Goal: Information Seeking & Learning: Learn about a topic

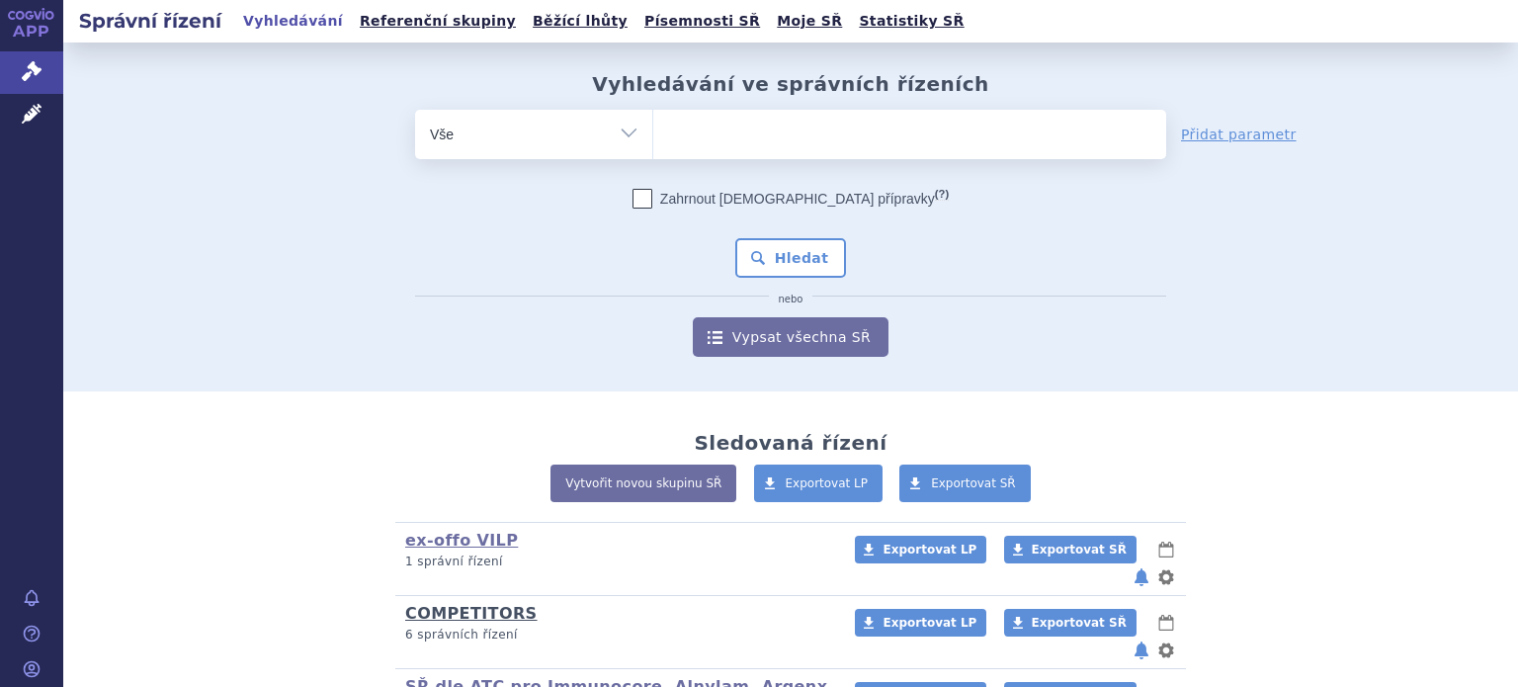
click at [435, 604] on link "COMPETITORS" at bounding box center [471, 613] width 132 height 19
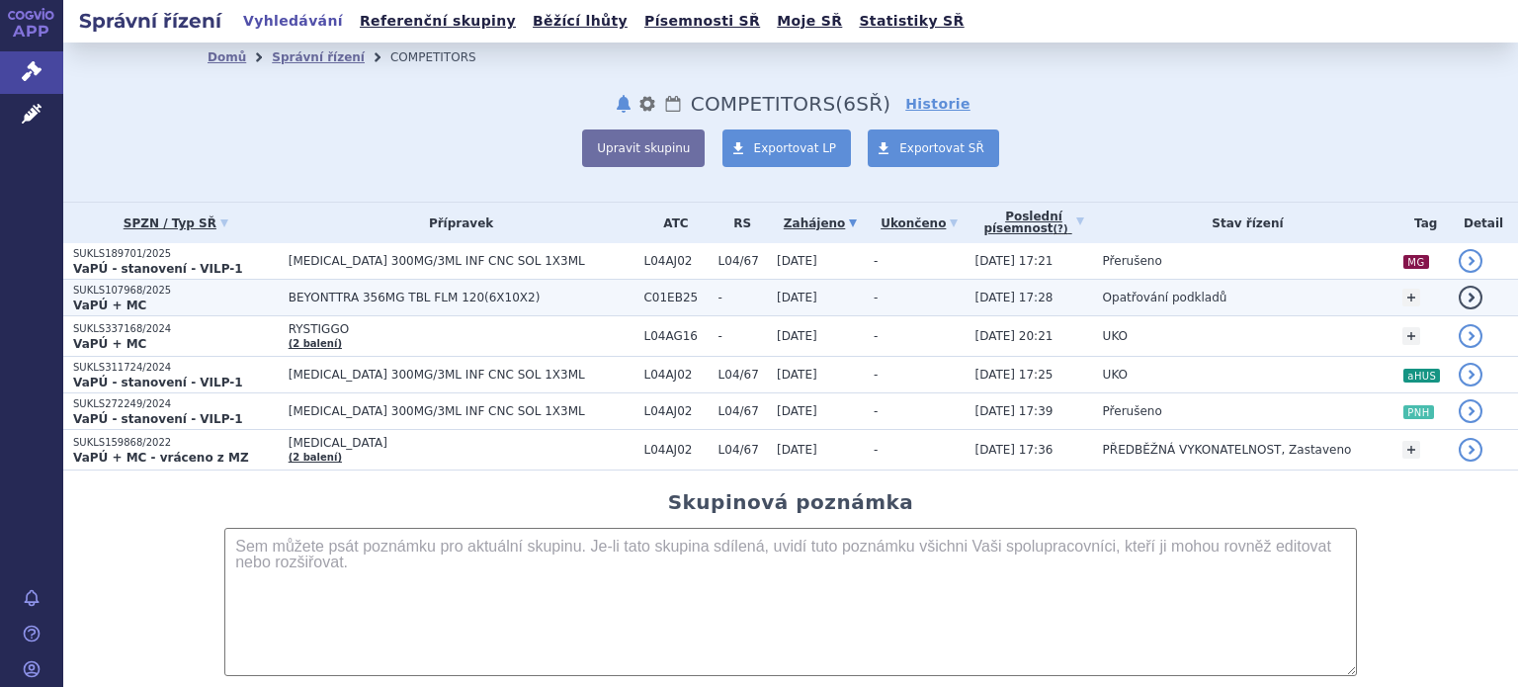
click at [121, 298] on strong "VaPÚ + MC" at bounding box center [109, 305] width 73 height 14
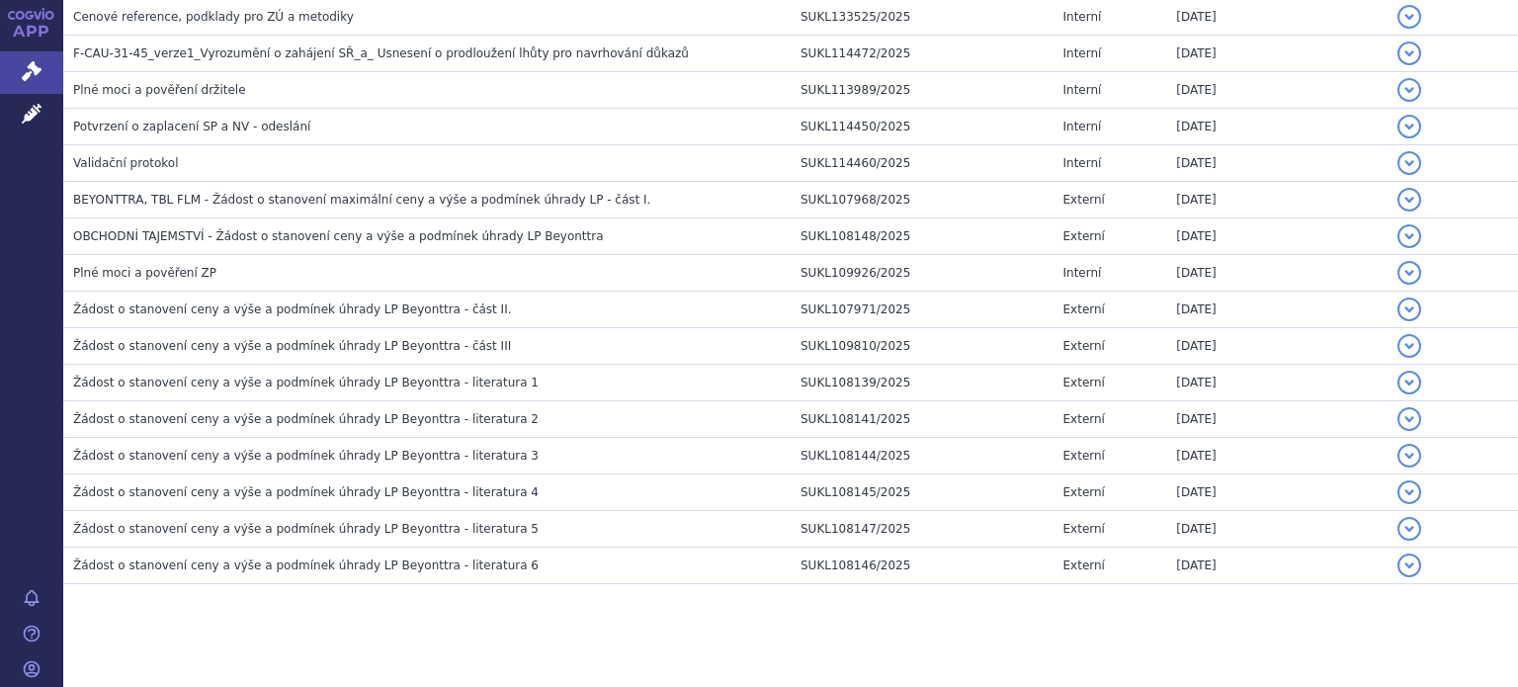
scroll to position [834, 0]
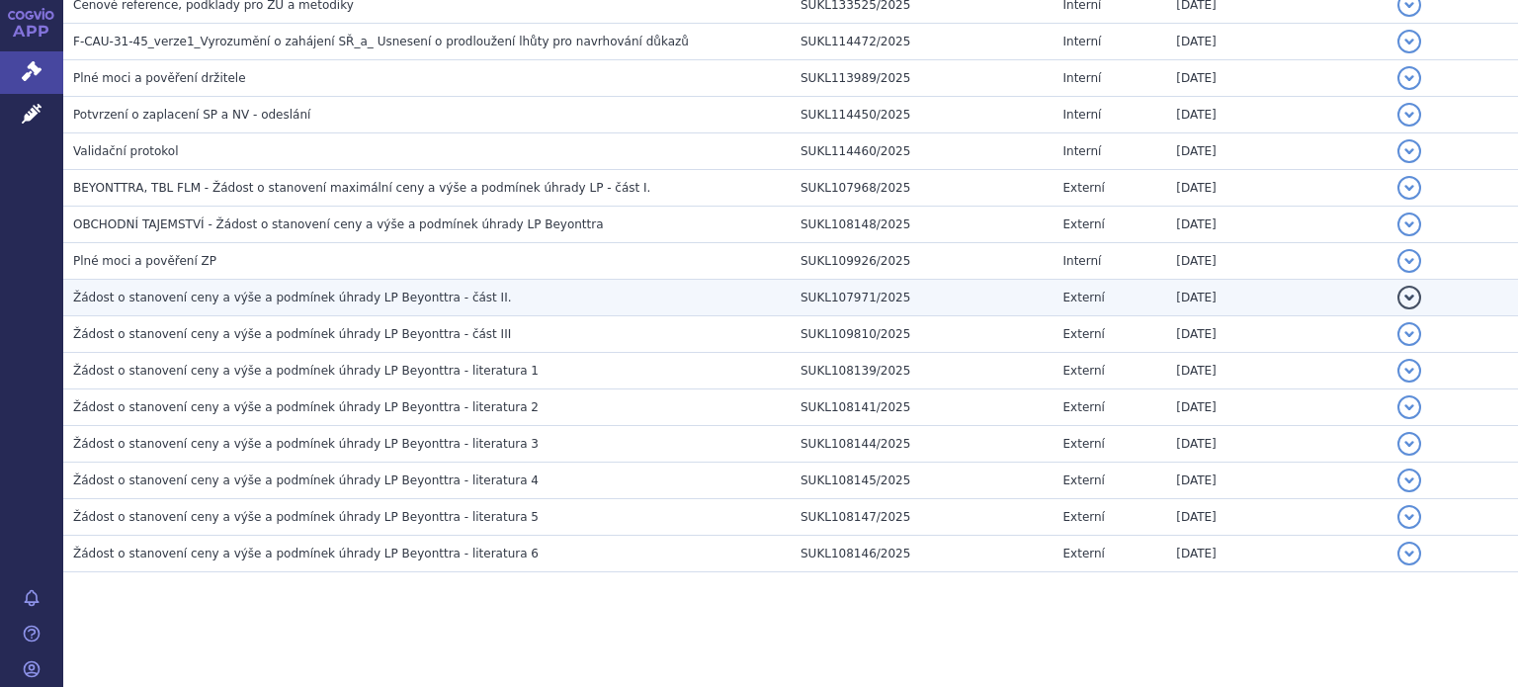
click at [434, 290] on span "Žádost o stanovení ceny a výše a podmínek úhrady LP Beyonttra - část II." at bounding box center [292, 297] width 439 height 14
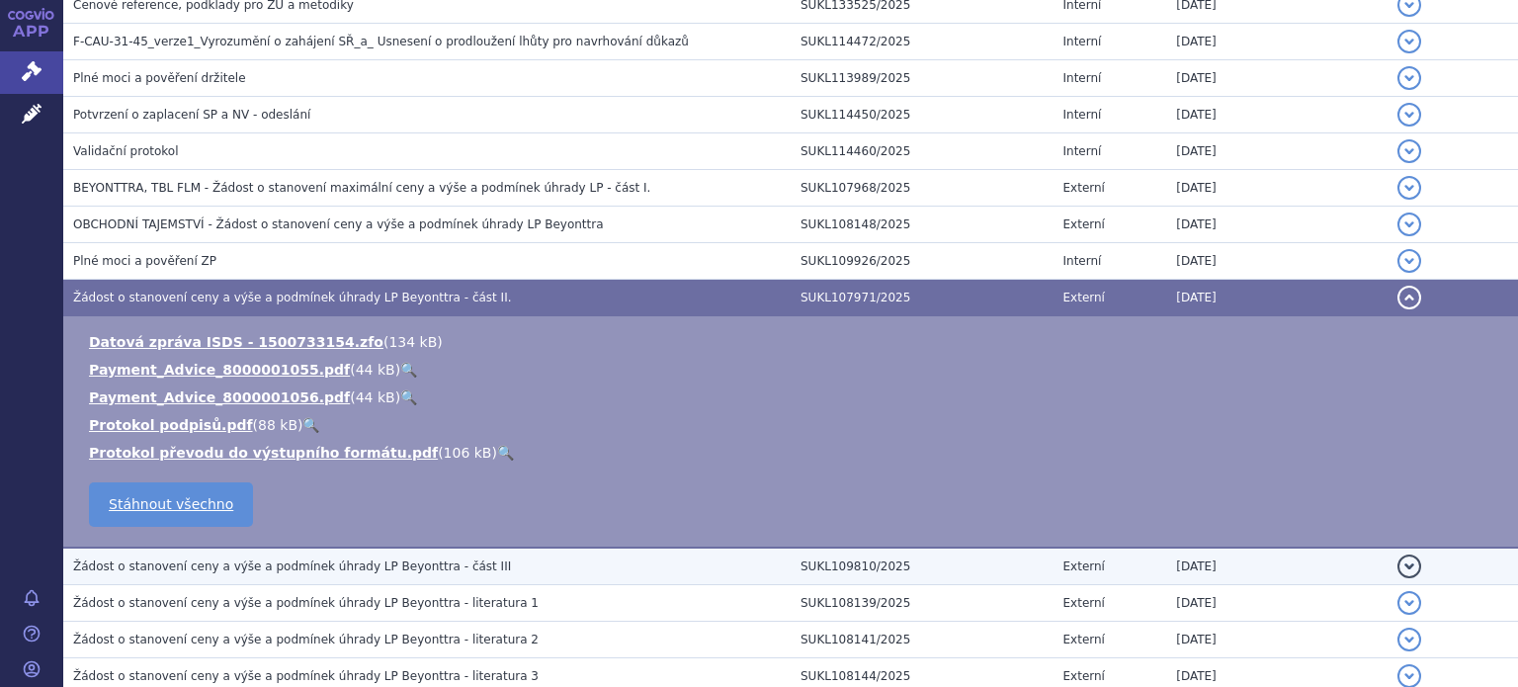
click at [435, 556] on h3 "Žádost o stanovení ceny a výše a podmínek úhrady LP Beyonttra - část III" at bounding box center [431, 566] width 717 height 20
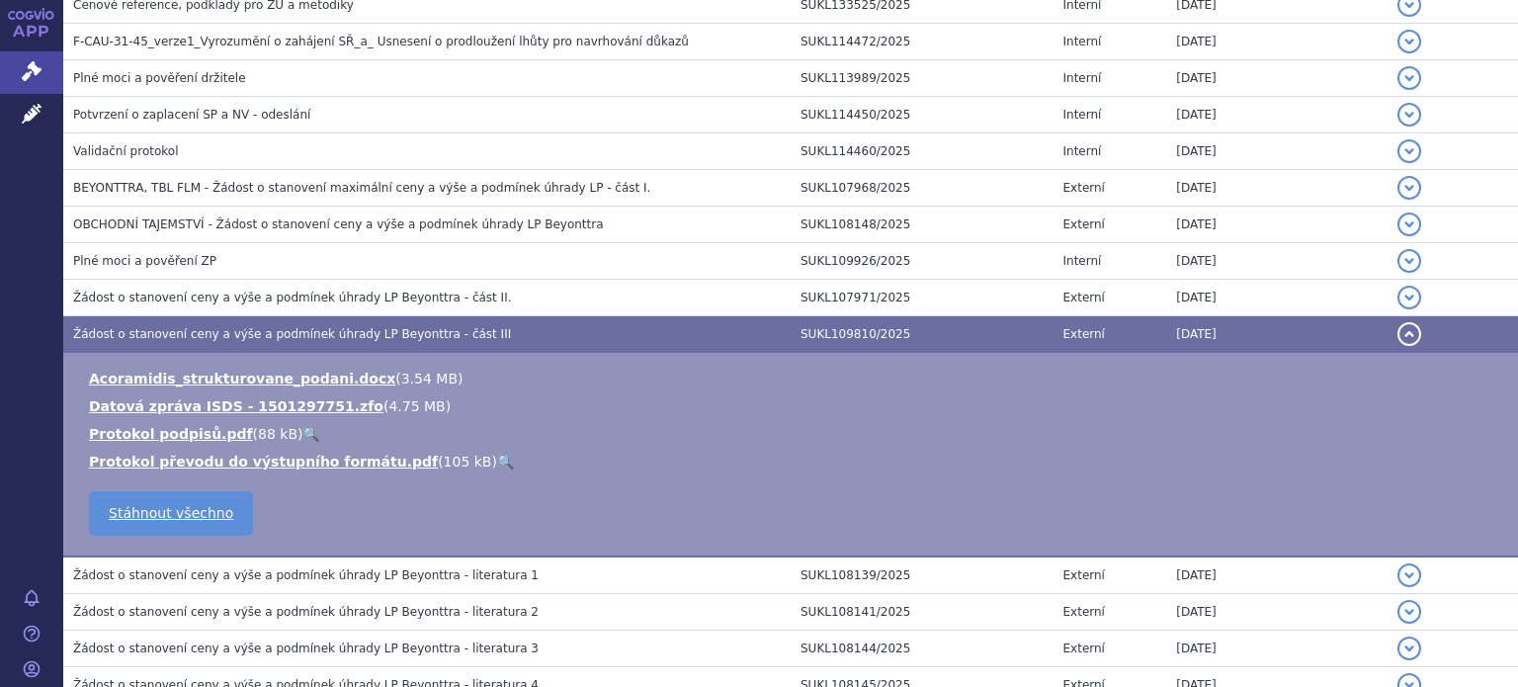
scroll to position [1031, 0]
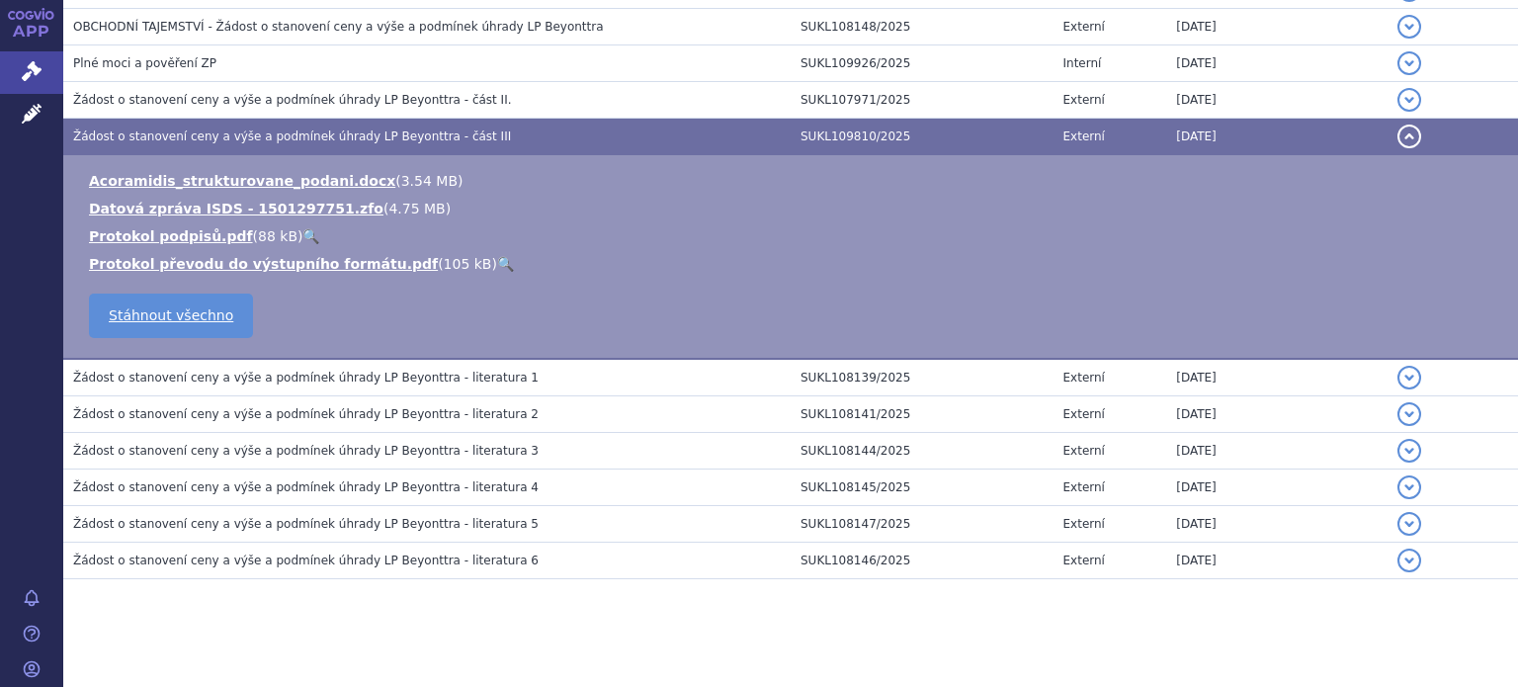
click at [508, 371] on h3 "Žádost o stanovení ceny a výše a podmínek úhrady LP Beyonttra - literatura 1" at bounding box center [431, 378] width 717 height 20
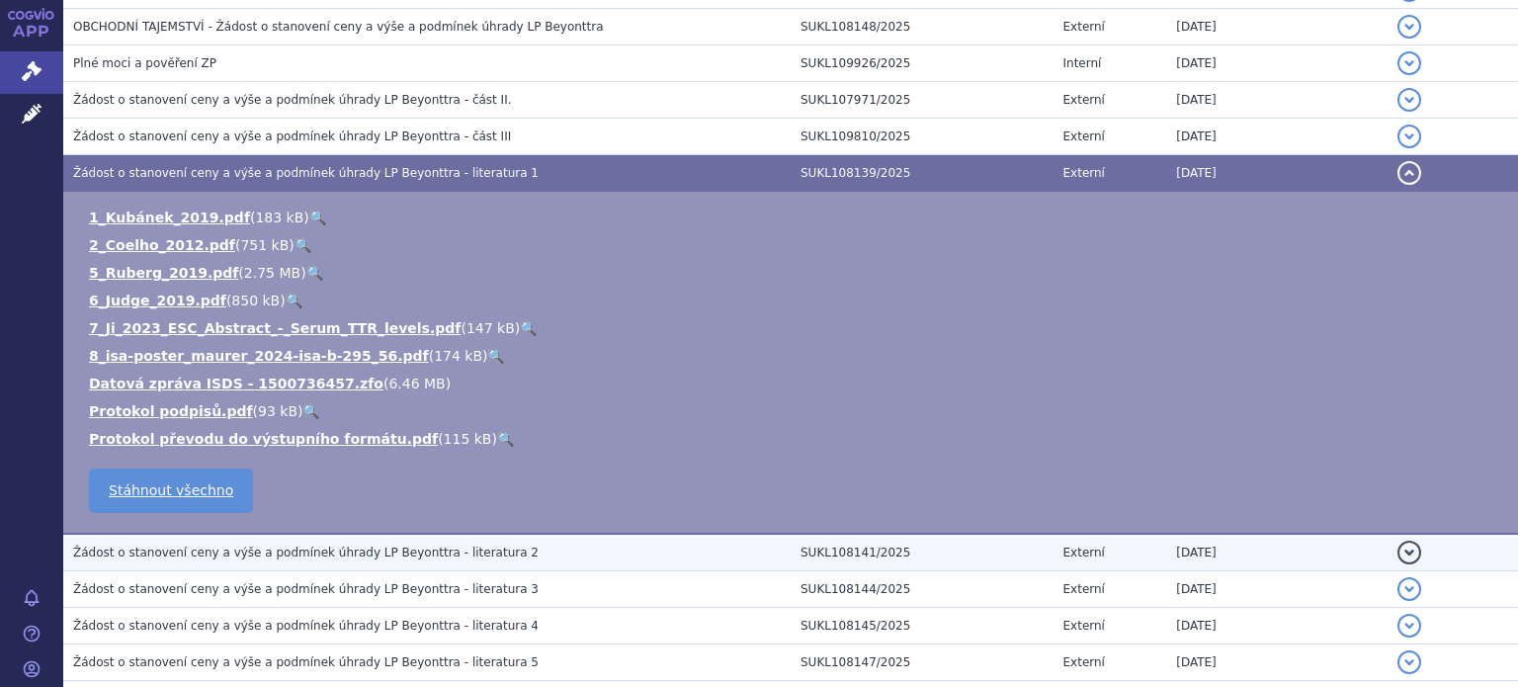
click at [494, 554] on h3 "Žádost o stanovení ceny a výše a podmínek úhrady LP Beyonttra - literatura 2" at bounding box center [431, 552] width 717 height 20
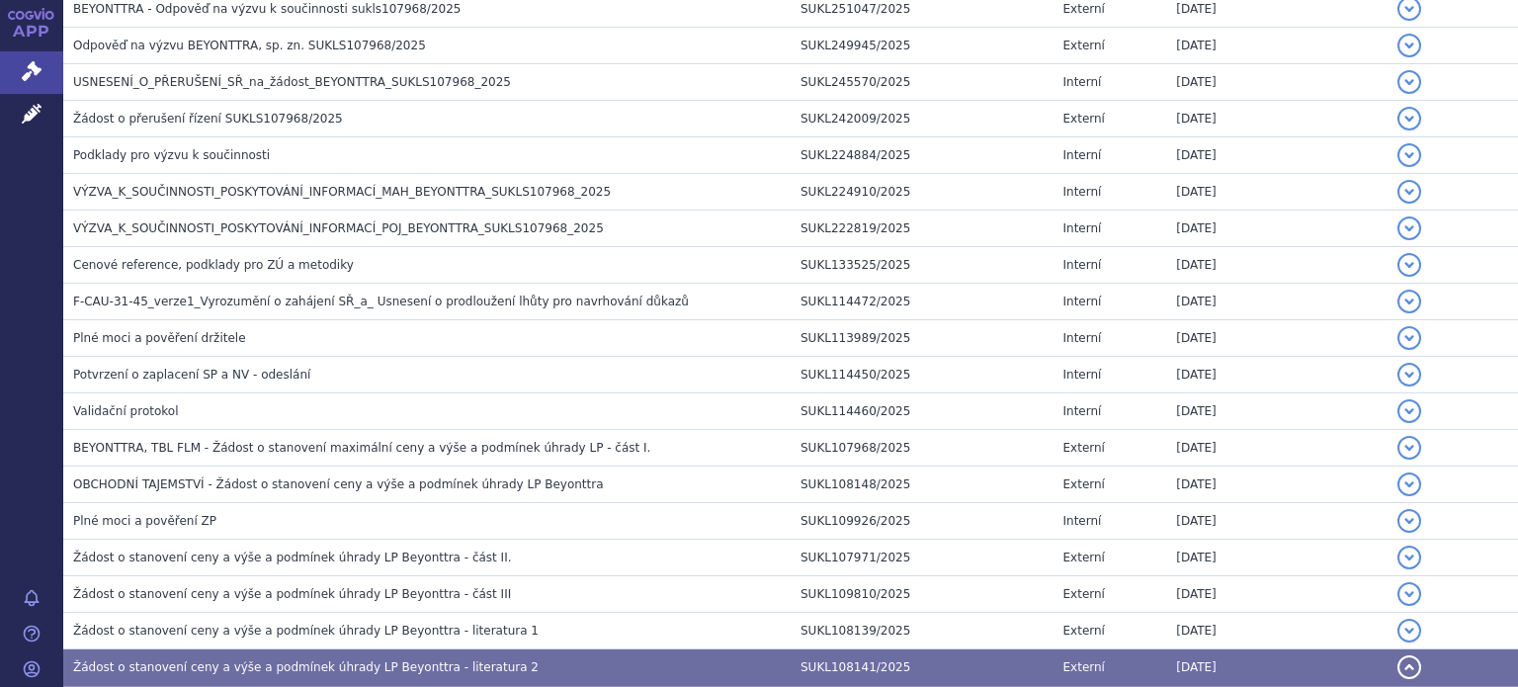
scroll to position [537, 0]
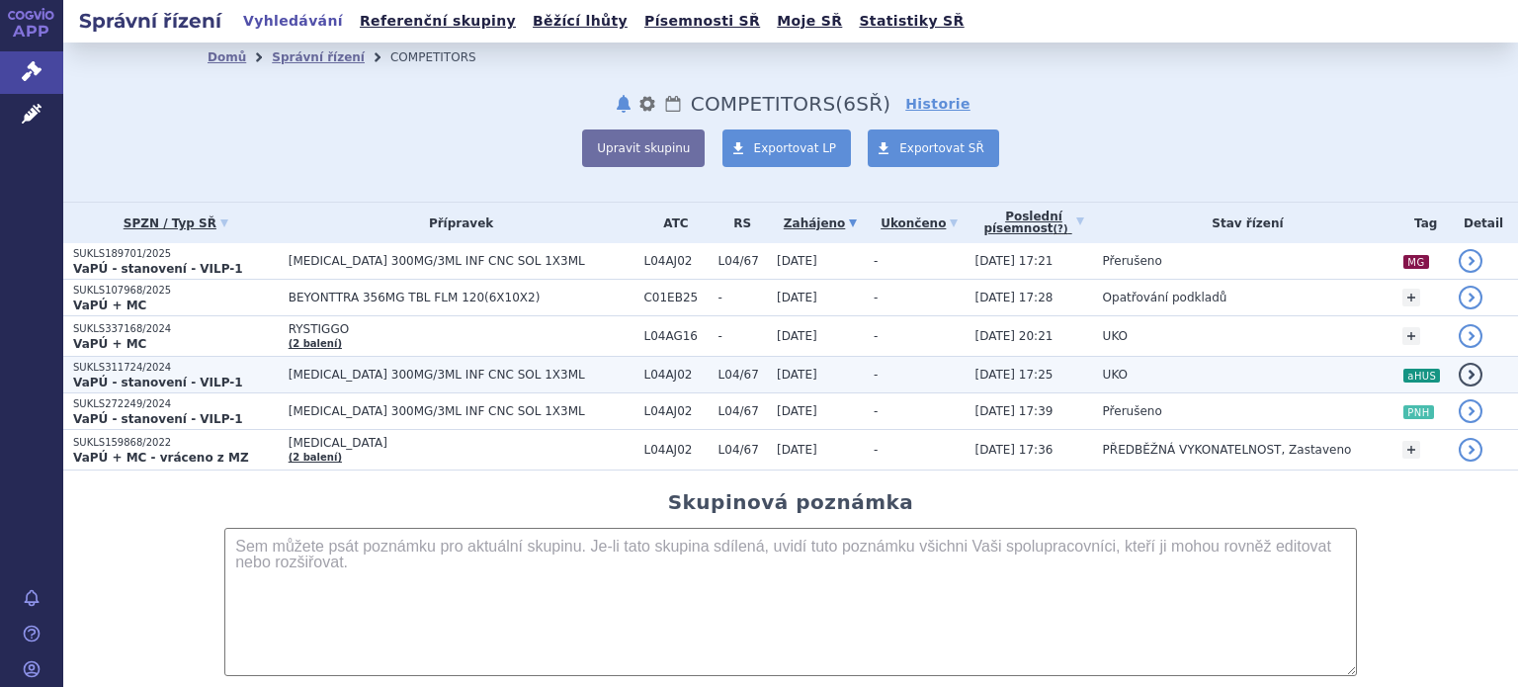
click at [358, 378] on span "ULTOMIRIS 300MG/3ML INF CNC SOL 1X3ML" at bounding box center [462, 375] width 346 height 14
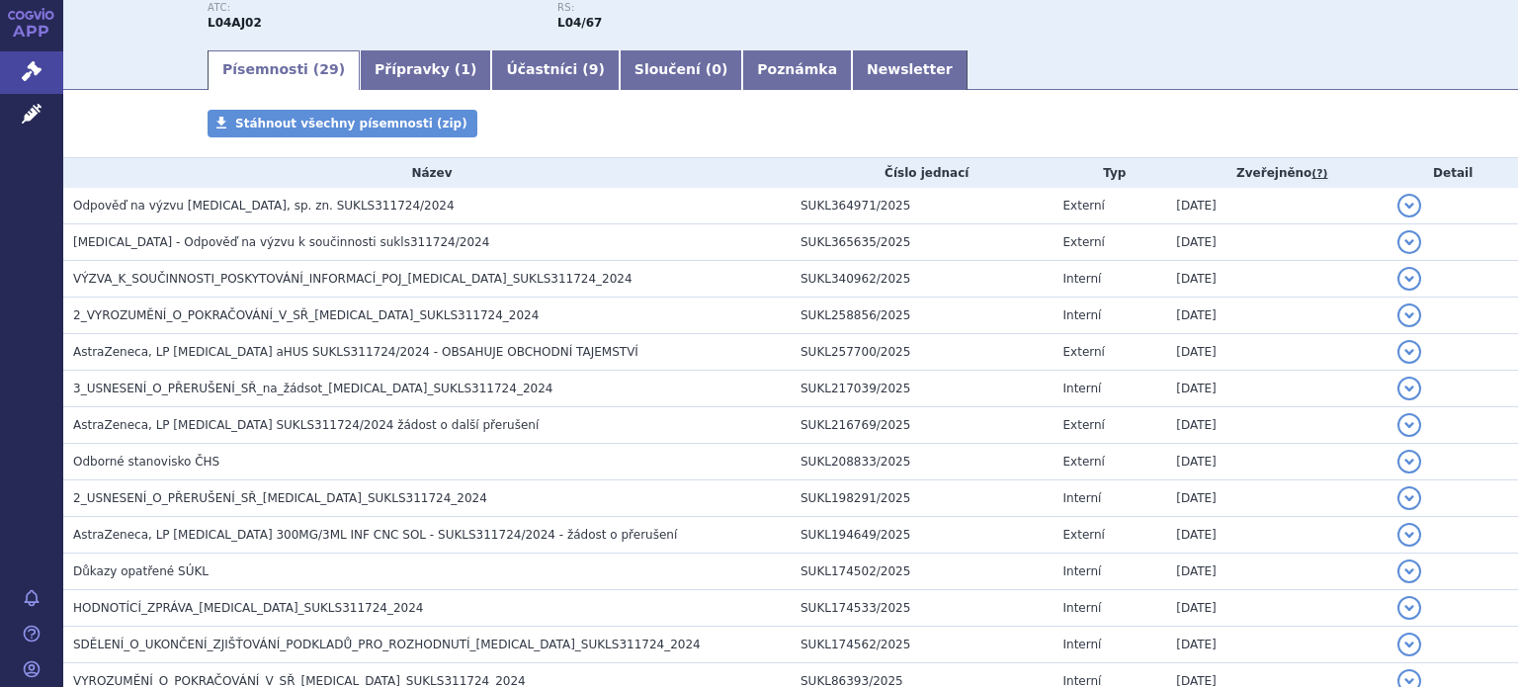
scroll to position [251, 0]
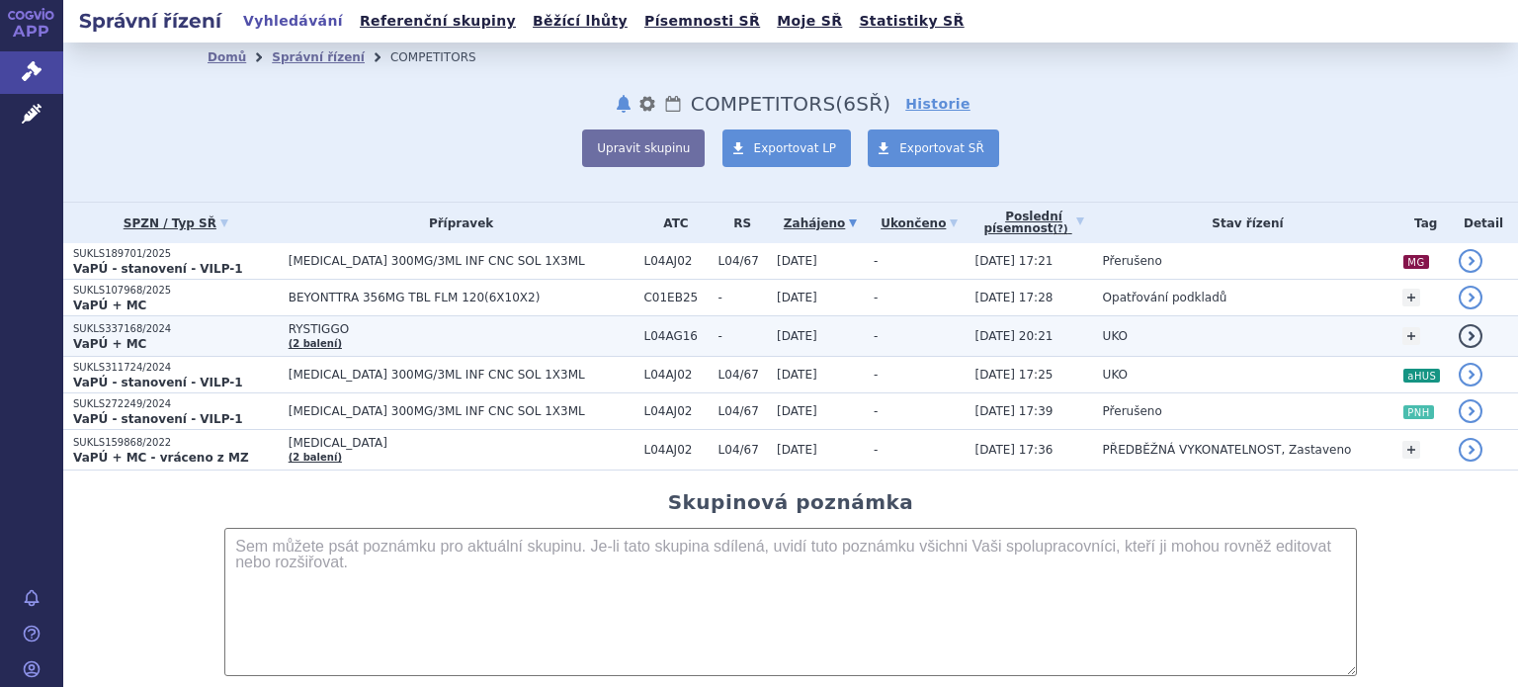
click at [391, 323] on span "RYSTIGGO" at bounding box center [462, 329] width 346 height 14
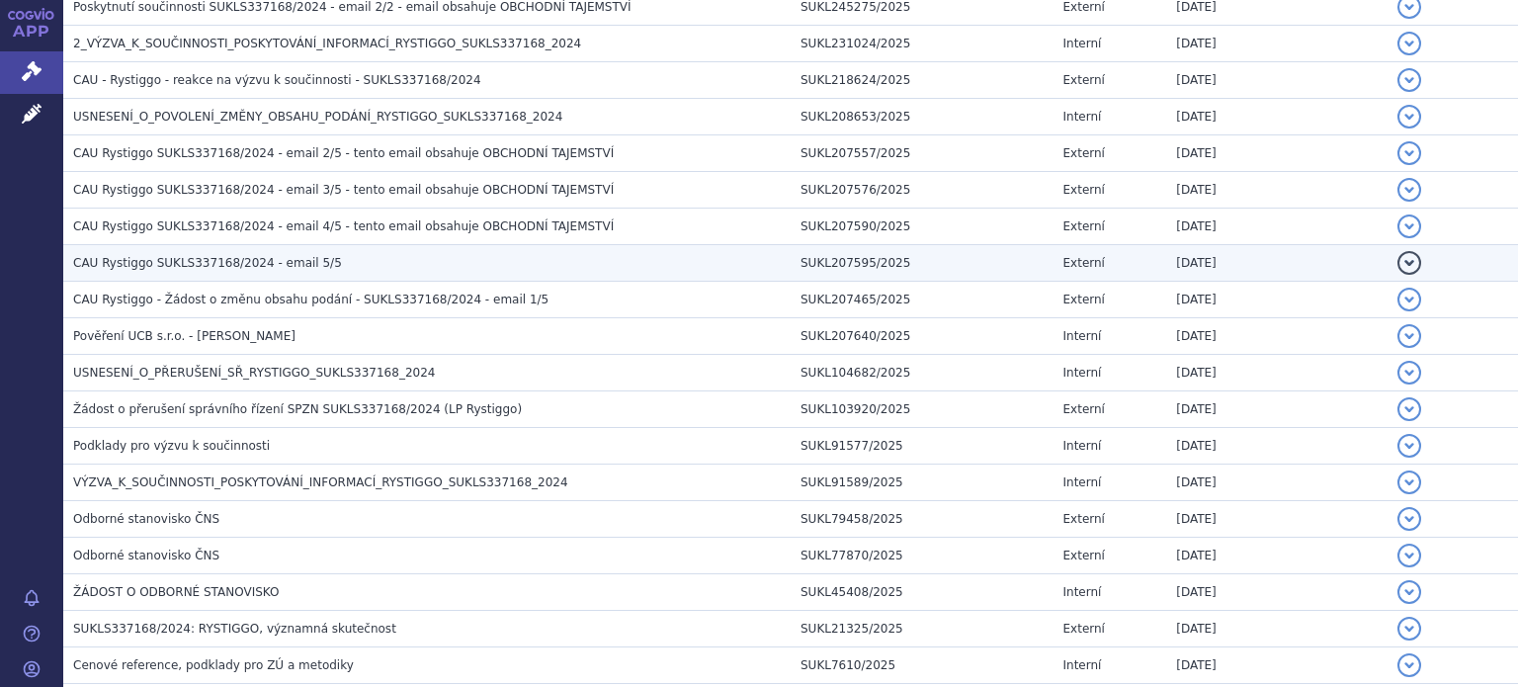
scroll to position [1284, 0]
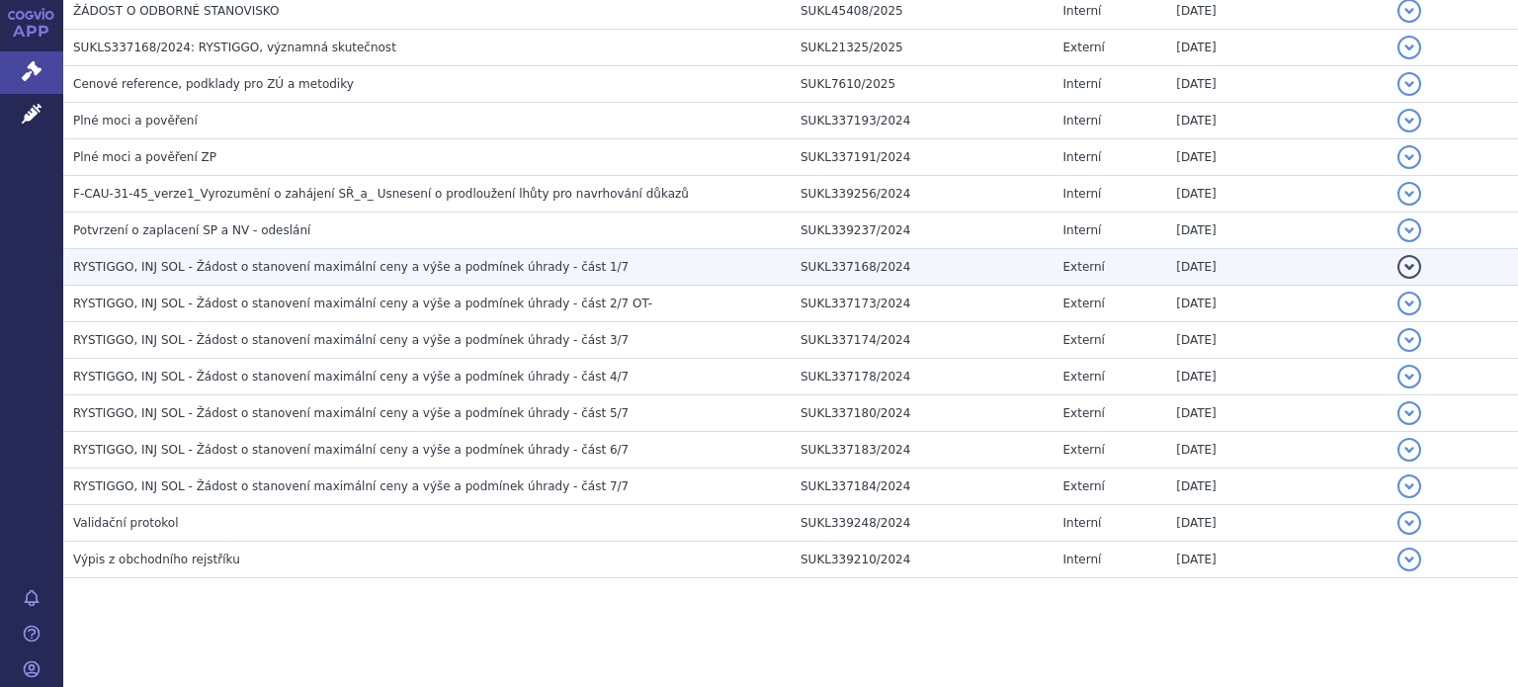
click at [483, 260] on span "RYSTIGGO, INJ SOL - Žádost o stanovení maximální ceny a výše a podmínek úhrady …" at bounding box center [350, 267] width 555 height 14
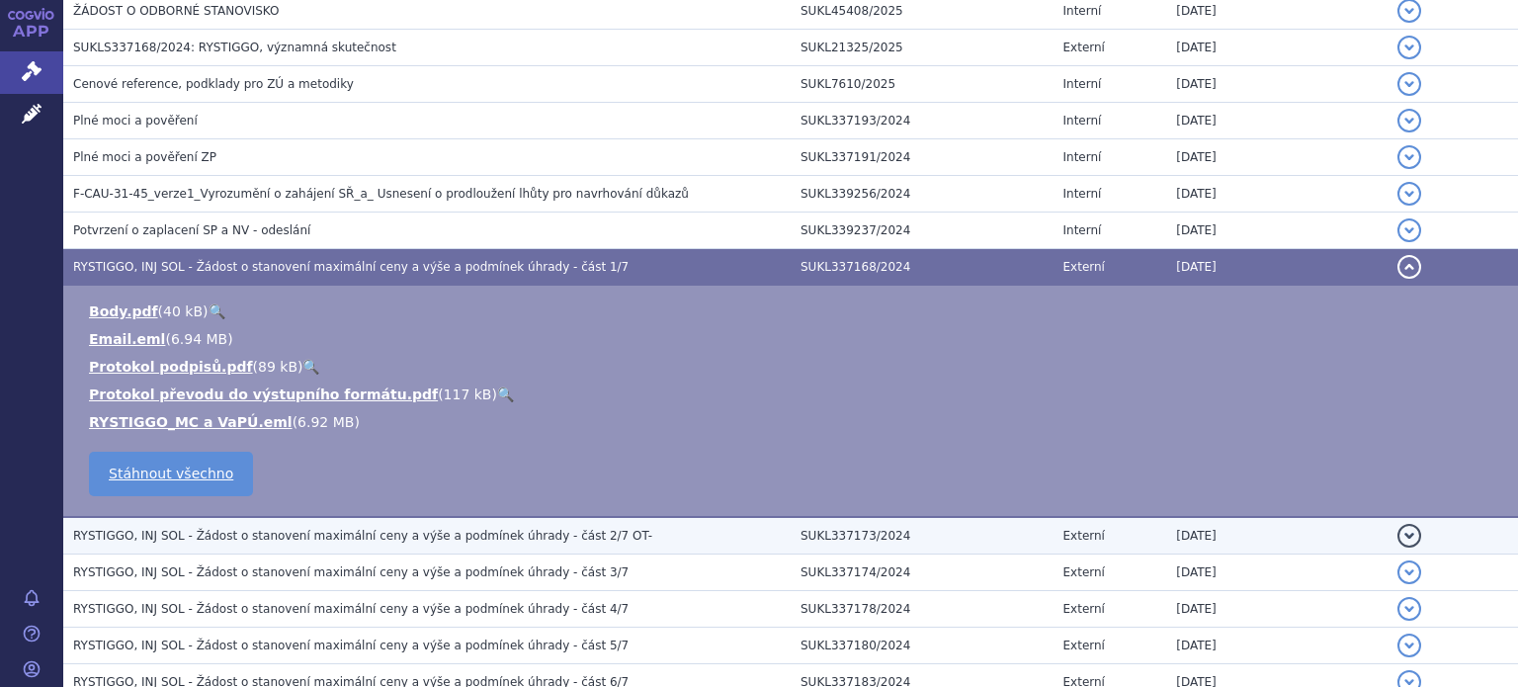
click at [447, 538] on span "RYSTIGGO, INJ SOL - Žádost o stanovení maximální ceny a výše a podmínek úhrady …" at bounding box center [362, 536] width 579 height 14
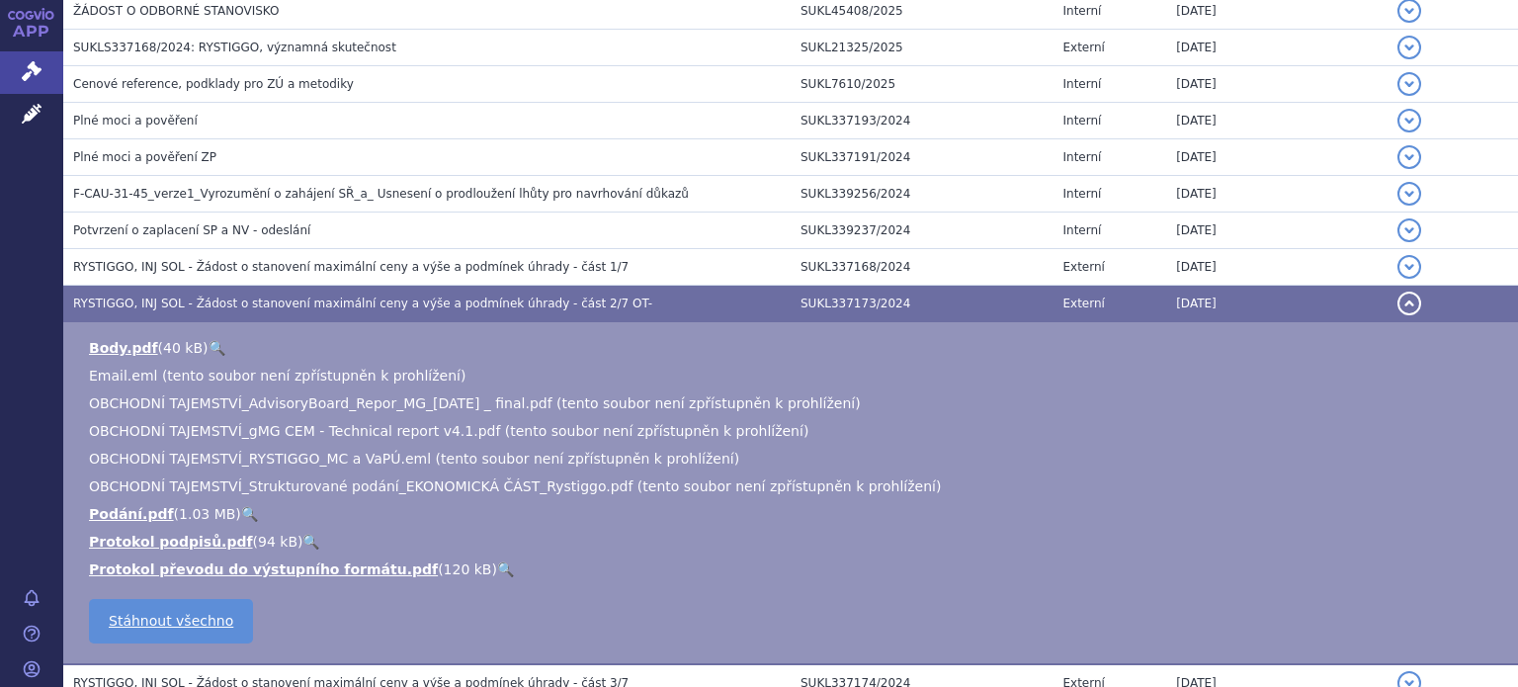
scroll to position [1383, 0]
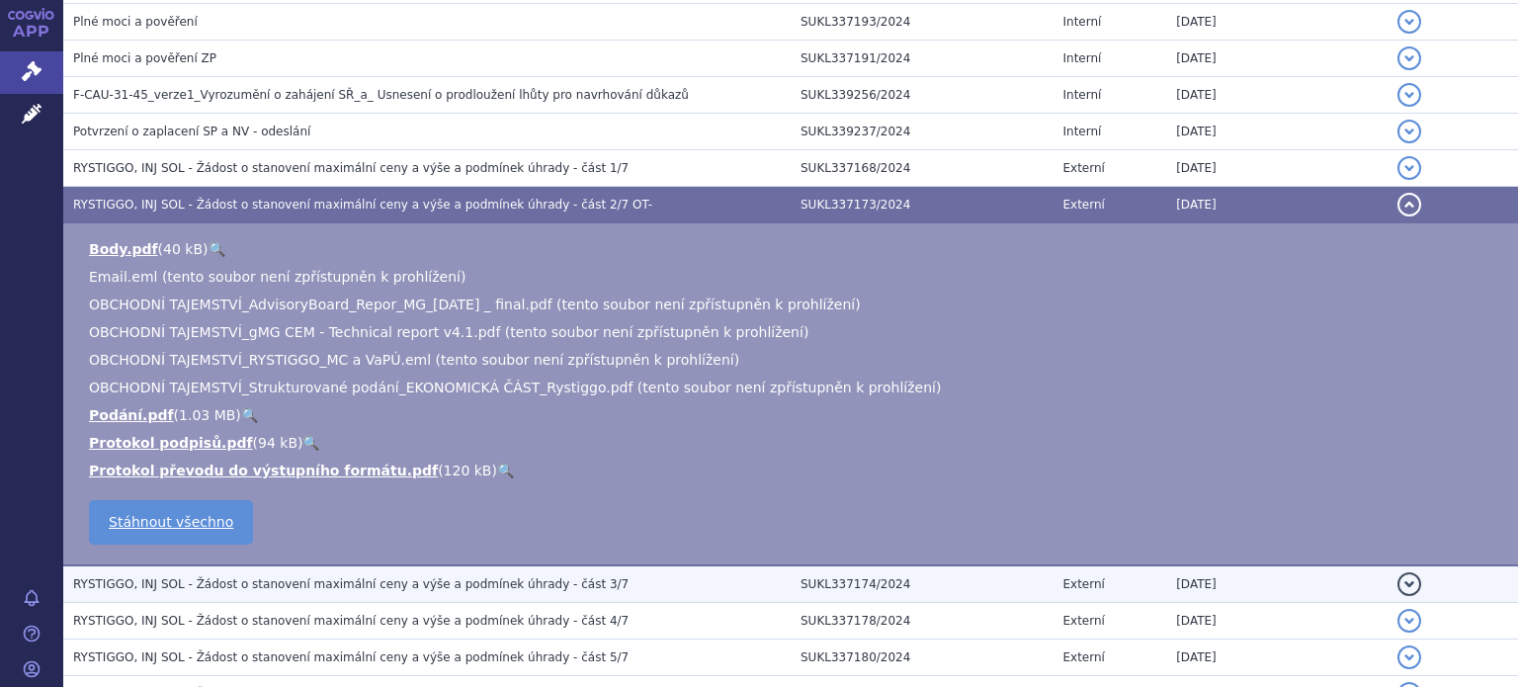
click at [451, 583] on span "RYSTIGGO, INJ SOL - Žádost o stanovení maximální ceny a výše a podmínek úhrady …" at bounding box center [350, 584] width 555 height 14
